Goal: Find specific page/section: Find specific page/section

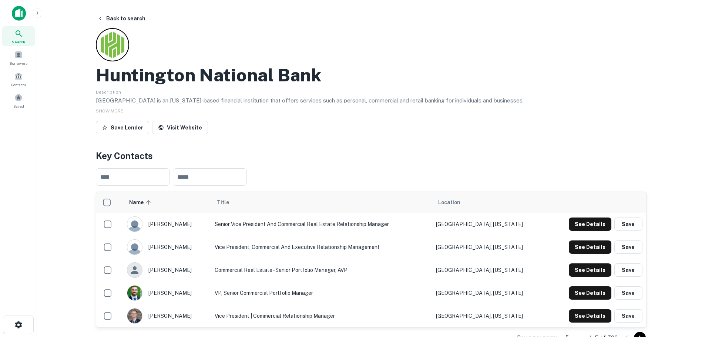
click at [26, 36] on div "Search" at bounding box center [18, 36] width 33 height 20
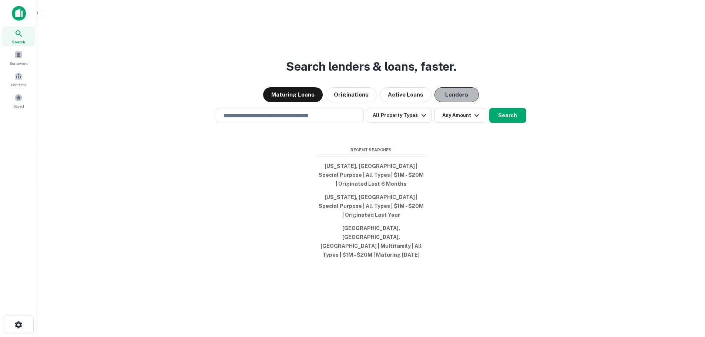
drag, startPoint x: 455, startPoint y: 106, endPoint x: 453, endPoint y: 118, distance: 11.9
click at [455, 102] on button "Lenders" at bounding box center [456, 94] width 44 height 15
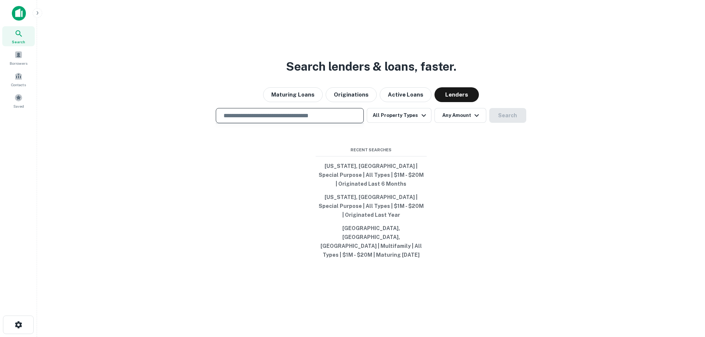
click at [296, 120] on input "text" at bounding box center [289, 115] width 141 height 9
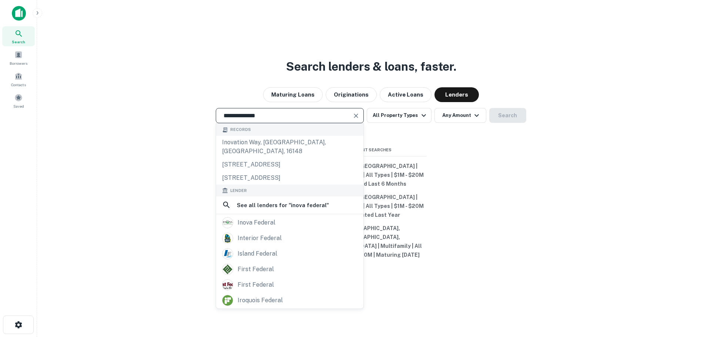
type input "**********"
click at [282, 120] on input "**********" at bounding box center [284, 115] width 130 height 9
click at [269, 228] on div "inova federal" at bounding box center [257, 222] width 38 height 11
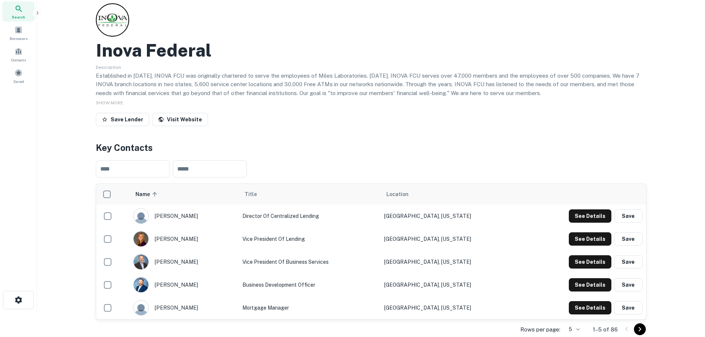
scroll to position [37, 0]
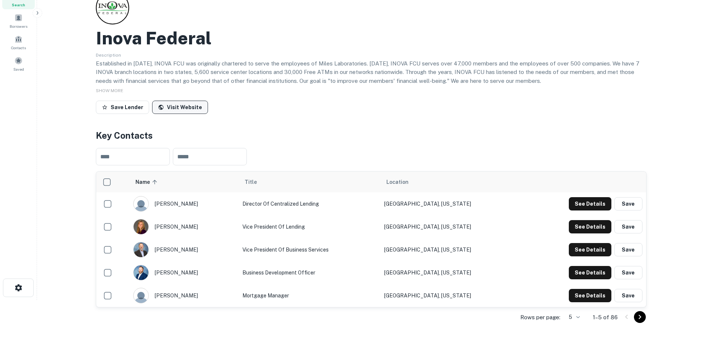
drag, startPoint x: 182, startPoint y: 107, endPoint x: 178, endPoint y: 107, distance: 4.1
click at [178, 107] on link "Visit Website" at bounding box center [180, 107] width 56 height 13
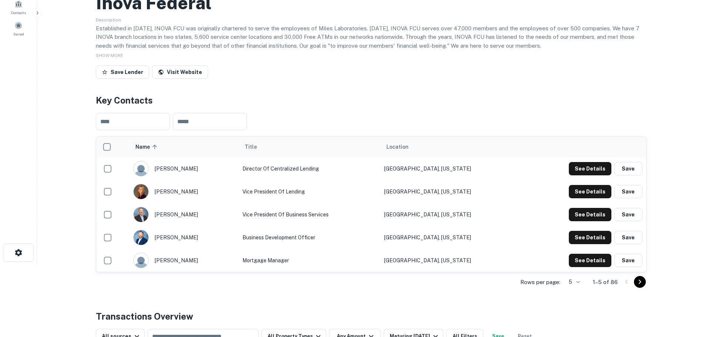
scroll to position [111, 0]
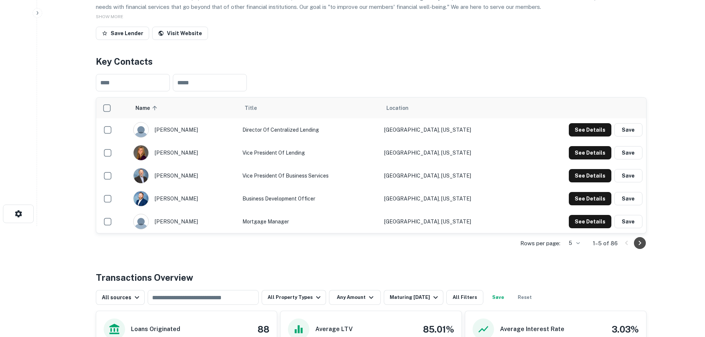
click at [641, 248] on button "Go to next page" at bounding box center [640, 243] width 12 height 12
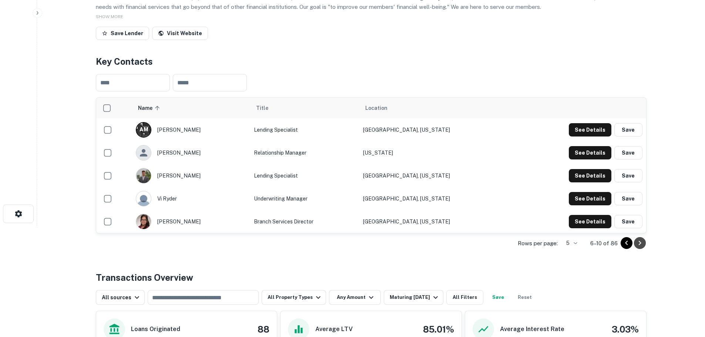
click at [642, 248] on icon "Go to next page" at bounding box center [639, 243] width 9 height 9
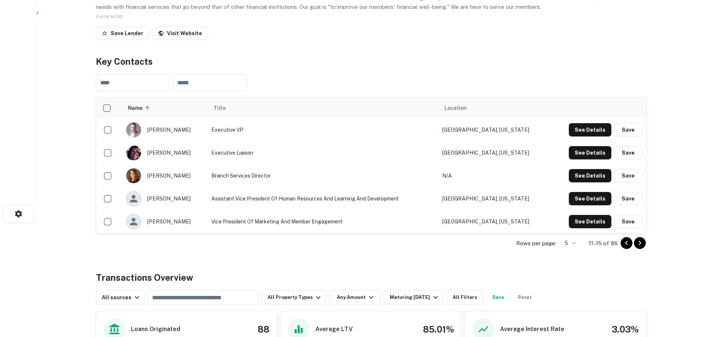
click at [641, 242] on icon "Go to next page" at bounding box center [639, 243] width 9 height 9
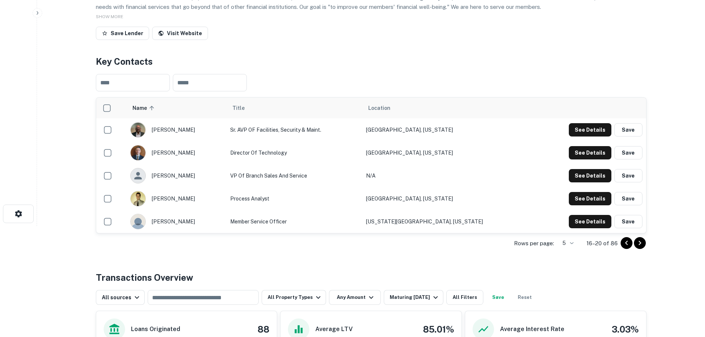
click at [623, 245] on icon "Go to previous page" at bounding box center [626, 243] width 9 height 9
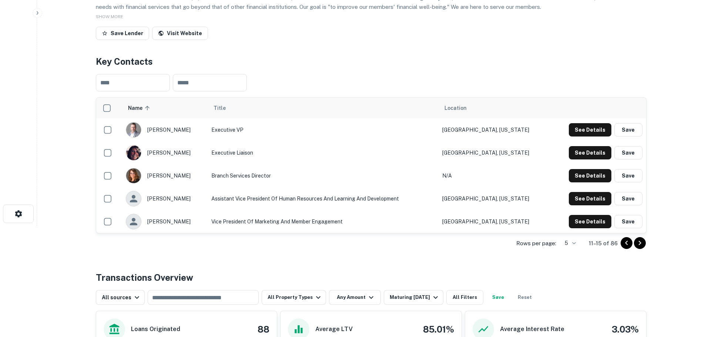
click at [623, 245] on icon "Go to previous page" at bounding box center [626, 243] width 9 height 9
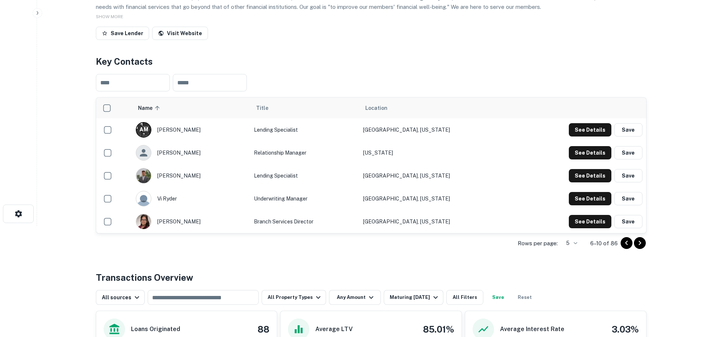
click at [623, 245] on icon "Go to previous page" at bounding box center [626, 243] width 9 height 9
